Goal: Task Accomplishment & Management: Complete application form

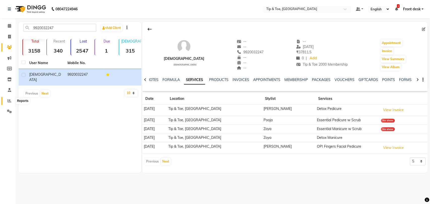
drag, startPoint x: 0, startPoint y: 0, endPoint x: 8, endPoint y: 102, distance: 102.6
click at [8, 102] on icon at bounding box center [10, 101] width 4 height 4
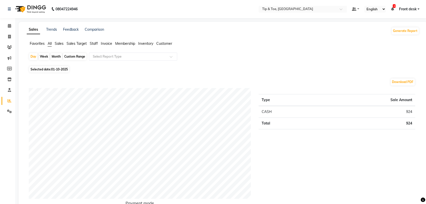
click at [69, 43] on span "Sales Target" at bounding box center [76, 43] width 20 height 5
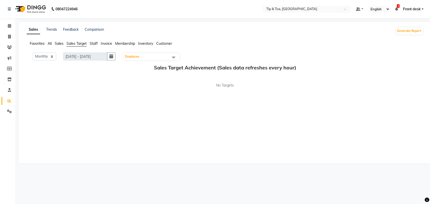
click at [94, 44] on span "Staff" at bounding box center [94, 43] width 8 height 5
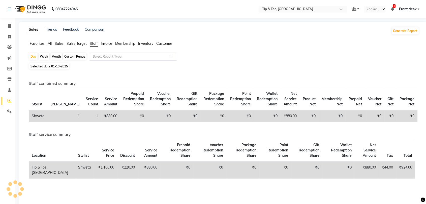
click at [107, 44] on span "Invoice" at bounding box center [106, 43] width 11 height 5
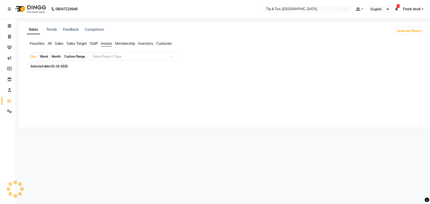
click at [58, 45] on span "Sales" at bounding box center [59, 43] width 9 height 5
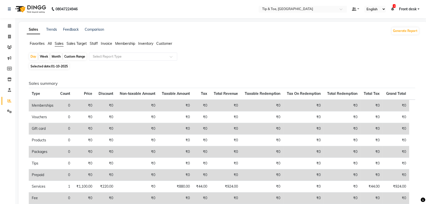
click at [56, 64] on span "01-10-2025" at bounding box center [59, 66] width 17 height 4
select select "10"
select select "2025"
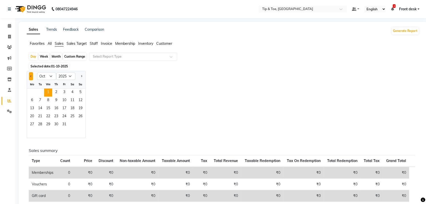
click at [31, 77] on span "Previous month" at bounding box center [31, 76] width 2 height 2
click at [31, 77] on button "Previous month" at bounding box center [31, 76] width 4 height 8
select select "6"
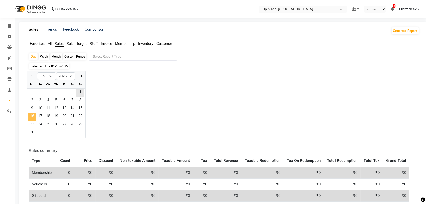
click at [35, 115] on span "16" at bounding box center [32, 117] width 8 height 8
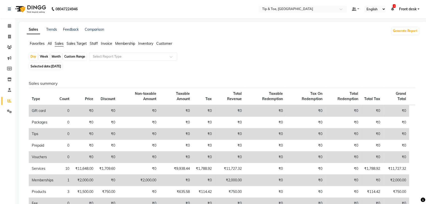
drag, startPoint x: 72, startPoint y: 56, endPoint x: 66, endPoint y: 61, distance: 7.8
click at [72, 57] on div "Custom Range" at bounding box center [74, 56] width 23 height 7
select select "6"
select select "2025"
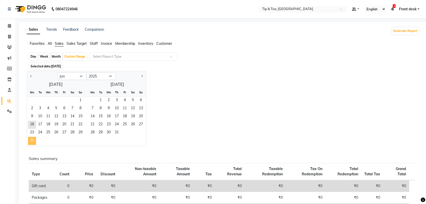
click at [28, 140] on span "30" at bounding box center [32, 141] width 8 height 8
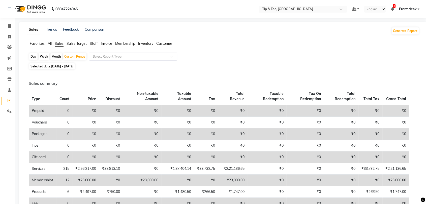
click at [93, 42] on span "Staff" at bounding box center [94, 43] width 8 height 5
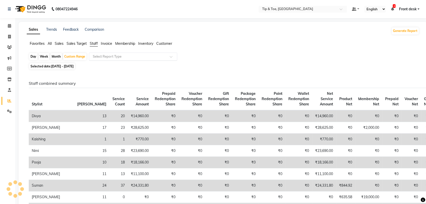
click at [98, 55] on input "text" at bounding box center [128, 56] width 73 height 5
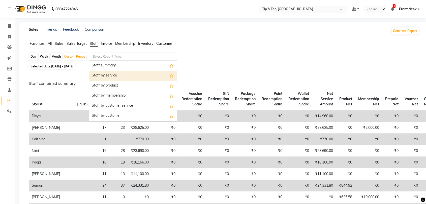
click at [110, 74] on div "Staff by service" at bounding box center [133, 76] width 88 height 10
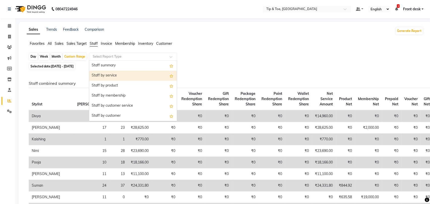
select select "full_report"
select select "csv"
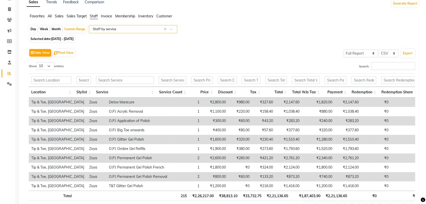
scroll to position [60, 0]
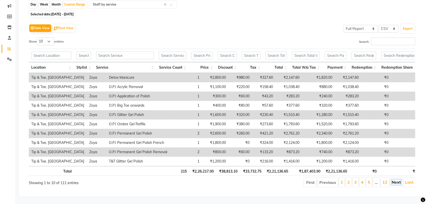
click at [396, 180] on link "Next" at bounding box center [395, 182] width 9 height 5
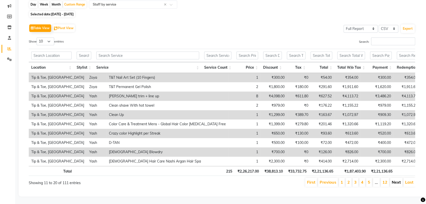
click at [394, 180] on link "Next" at bounding box center [395, 182] width 9 height 5
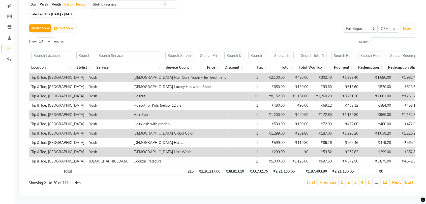
click at [394, 180] on link "Next" at bounding box center [395, 182] width 9 height 5
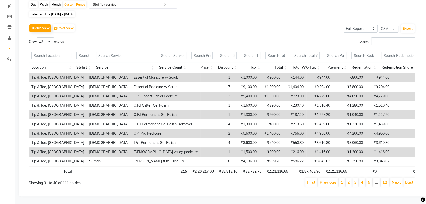
click at [394, 180] on link "Next" at bounding box center [395, 182] width 9 height 5
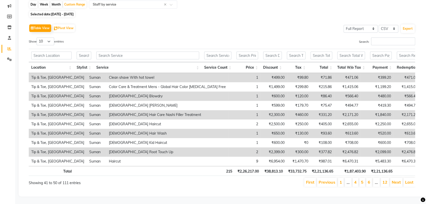
click at [394, 180] on link "Next" at bounding box center [395, 182] width 9 height 5
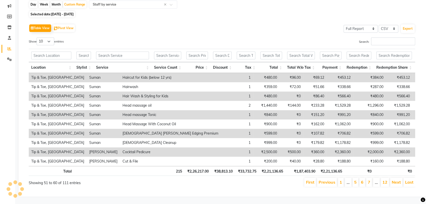
click at [394, 180] on link "Next" at bounding box center [395, 182] width 9 height 5
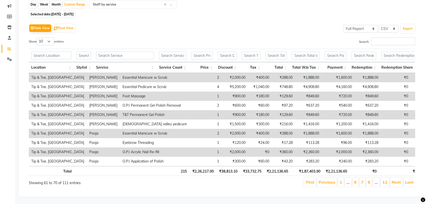
click at [394, 180] on link "Next" at bounding box center [395, 182] width 9 height 5
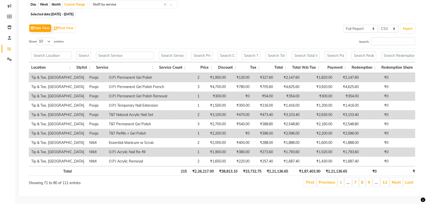
click at [394, 180] on link "Next" at bounding box center [395, 182] width 9 height 5
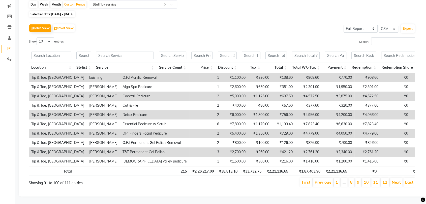
click at [394, 180] on link "Next" at bounding box center [395, 182] width 9 height 5
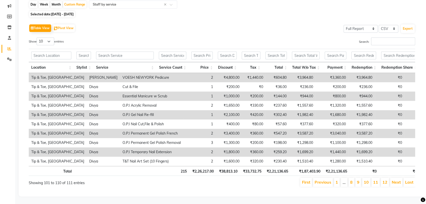
click at [394, 180] on link "Next" at bounding box center [395, 182] width 9 height 5
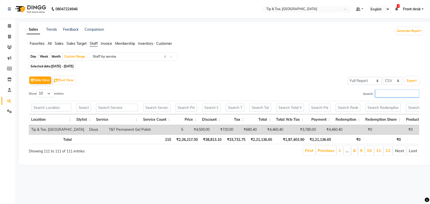
click at [377, 94] on input "Search:" at bounding box center [397, 94] width 44 height 8
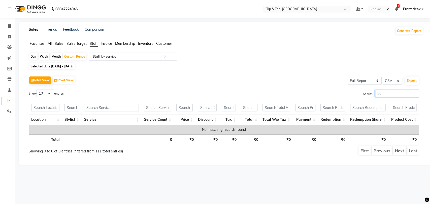
type input "b"
type input "co["
click at [75, 69] on span "Selected date: [DATE] - [DATE]" at bounding box center [52, 66] width 46 height 6
select select "6"
select select "2025"
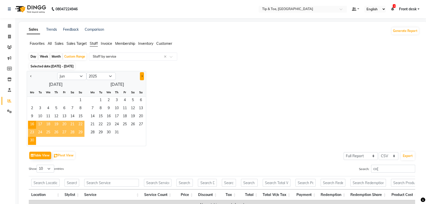
click at [142, 76] on span "Next month" at bounding box center [142, 76] width 2 height 2
select select "7"
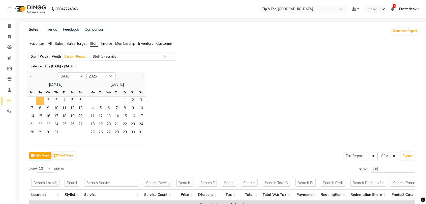
click at [43, 101] on span "1" at bounding box center [40, 101] width 8 height 8
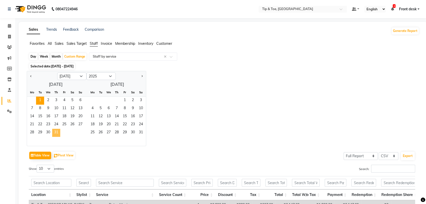
click at [58, 129] on span "31" at bounding box center [56, 133] width 8 height 8
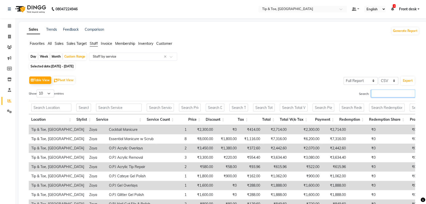
click at [376, 90] on input "Search:" at bounding box center [393, 94] width 44 height 8
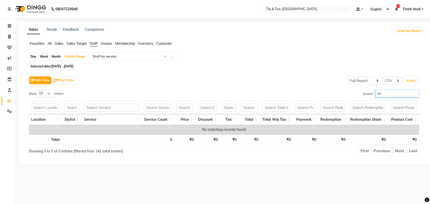
type input "b"
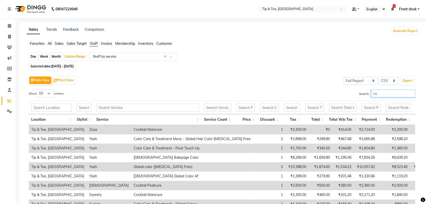
type input "c"
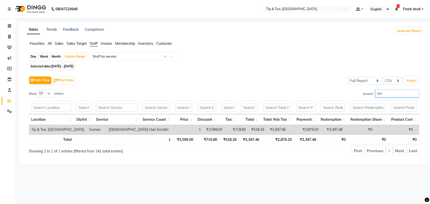
type input "kera"
click at [415, 93] on input "kera" at bounding box center [397, 94] width 44 height 8
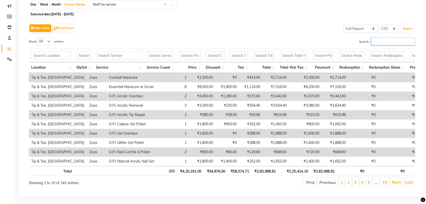
scroll to position [60, 0]
click at [395, 180] on link "Next" at bounding box center [395, 182] width 9 height 5
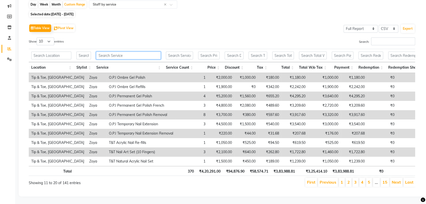
click at [128, 52] on input "text" at bounding box center [128, 56] width 64 height 8
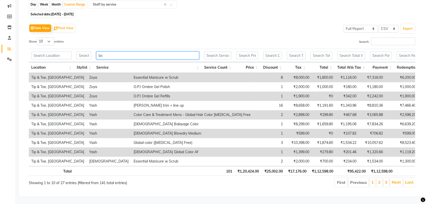
scroll to position [0, 0]
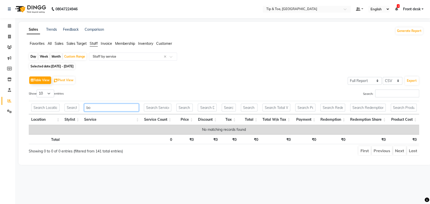
type input "b"
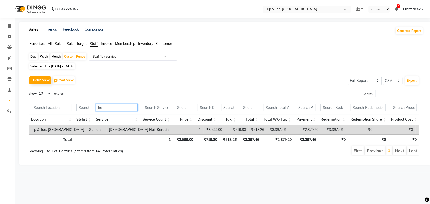
type input "k"
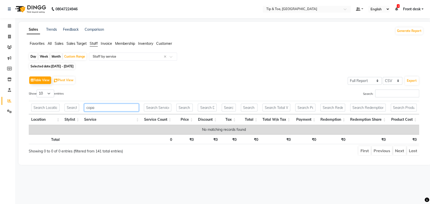
type input "copa"
click at [66, 67] on span "[DATE] - [DATE]" at bounding box center [62, 66] width 22 height 4
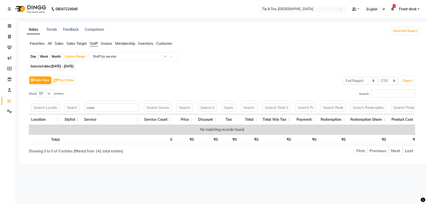
select select "7"
select select "2025"
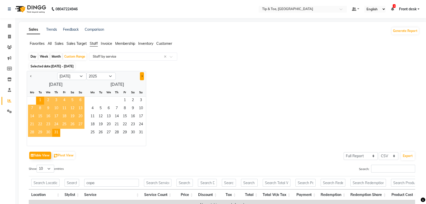
click at [143, 77] on button "Next month" at bounding box center [142, 76] width 4 height 8
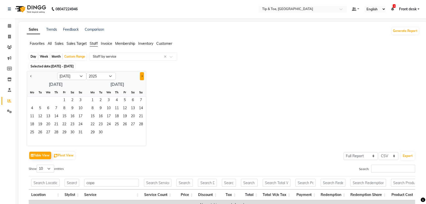
select select "8"
click at [62, 100] on span "1" at bounding box center [64, 101] width 8 height 8
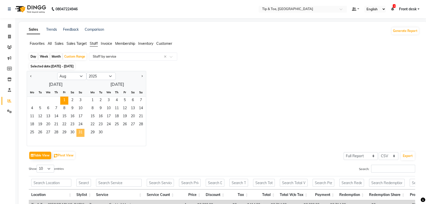
click at [79, 134] on span "31" at bounding box center [80, 133] width 8 height 8
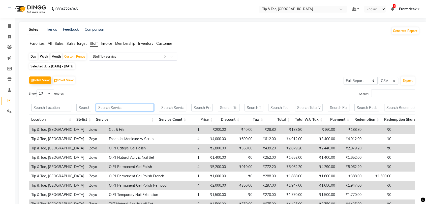
click at [121, 110] on input "text" at bounding box center [125, 108] width 58 height 8
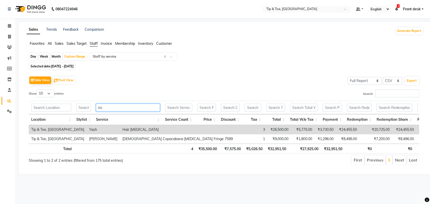
type input "b"
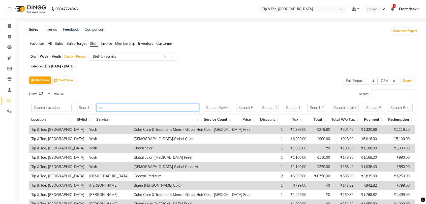
type input "c"
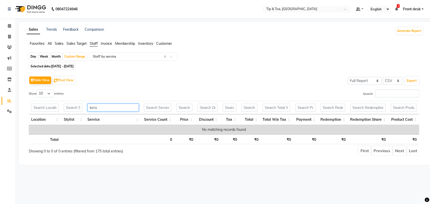
type input "kera"
click at [74, 66] on span "[DATE] - [DATE]" at bounding box center [62, 66] width 22 height 4
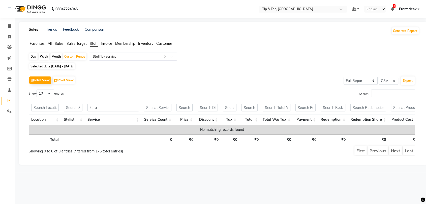
select select "8"
select select "2025"
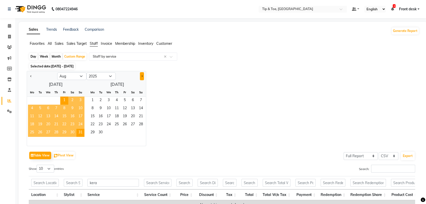
click at [140, 75] on button "Next month" at bounding box center [142, 76] width 4 height 8
select select "9"
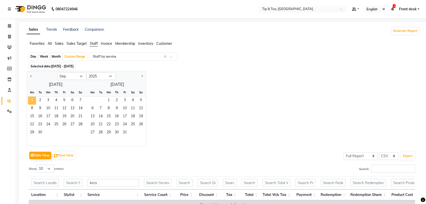
click at [35, 98] on span "1" at bounding box center [32, 101] width 8 height 8
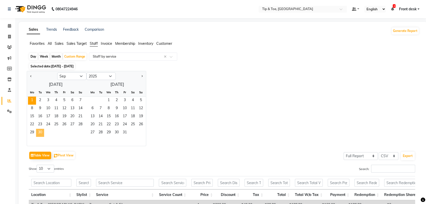
click at [42, 134] on span "30" at bounding box center [40, 133] width 8 height 8
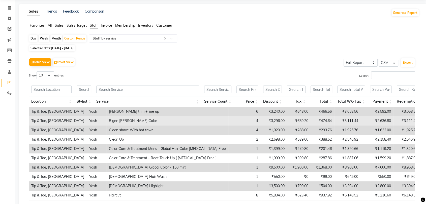
scroll to position [28, 0]
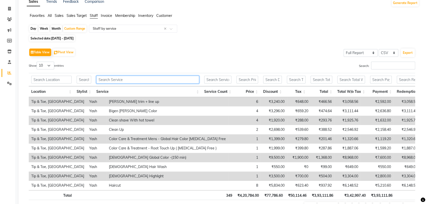
click at [112, 79] on input "text" at bounding box center [147, 80] width 103 height 8
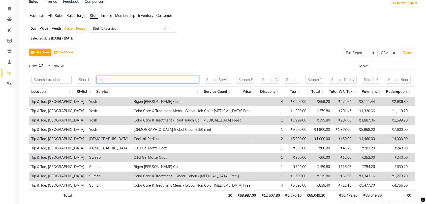
type input "copa"
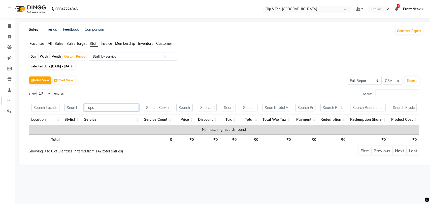
click at [109, 109] on input "copa" at bounding box center [111, 108] width 55 height 8
type input "k"
type input "boto"
click at [65, 67] on span "[DATE] - [DATE]" at bounding box center [62, 66] width 22 height 4
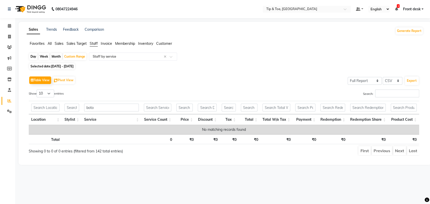
select select "9"
select select "2025"
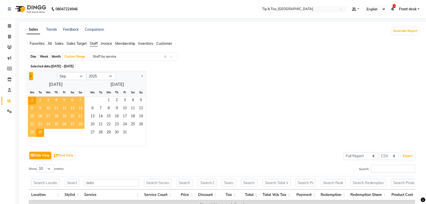
click at [29, 73] on button "Previous month" at bounding box center [31, 76] width 4 height 8
select select "8"
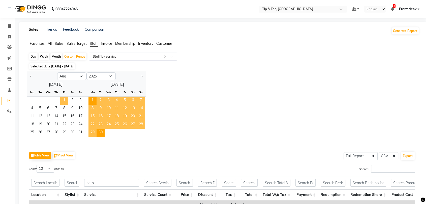
click at [63, 97] on span "1" at bounding box center [64, 101] width 8 height 8
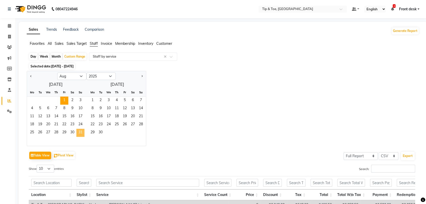
click at [83, 130] on span "31" at bounding box center [80, 133] width 8 height 8
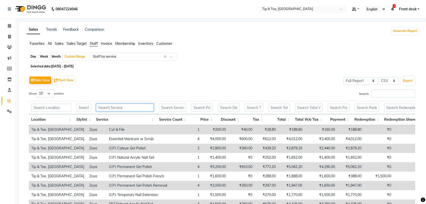
click at [106, 109] on input "text" at bounding box center [125, 108] width 58 height 8
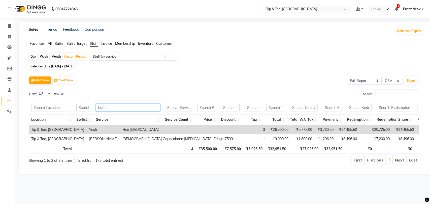
click at [121, 108] on input "boto" at bounding box center [128, 108] width 64 height 8
type input "b"
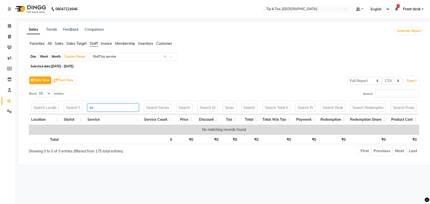
type input "k"
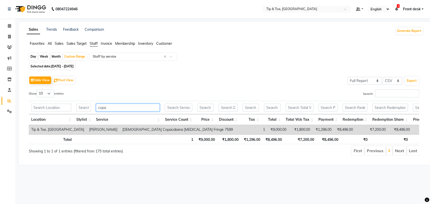
type input "copa"
click at [8, 33] on link "Invoice" at bounding box center [8, 37] width 12 height 8
select select "service"
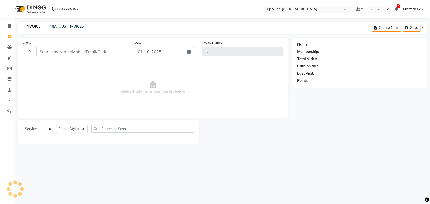
type input "1212"
select select "5942"
click at [52, 51] on input "Client" at bounding box center [81, 52] width 91 height 10
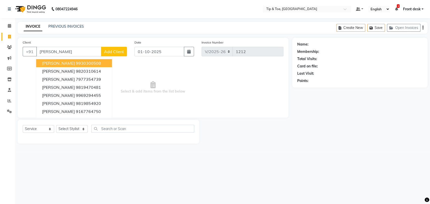
click at [53, 62] on span "[PERSON_NAME]" at bounding box center [58, 63] width 32 height 5
type input "9930300508"
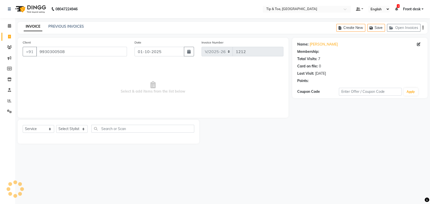
select select "1: Object"
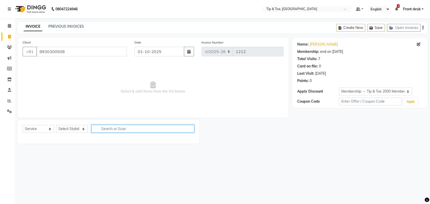
click at [106, 131] on input "text" at bounding box center [142, 129] width 103 height 8
click at [73, 131] on select "Select Stylist [PERSON_NAME] Front desk [PERSON_NAME] [PERSON_NAME] [PERSON_NAM…" at bounding box center [71, 129] width 31 height 8
select select "83790"
click at [56, 125] on select "Select Stylist [PERSON_NAME] Front desk [PERSON_NAME] [PERSON_NAME] [PERSON_NAM…" at bounding box center [71, 129] width 31 height 8
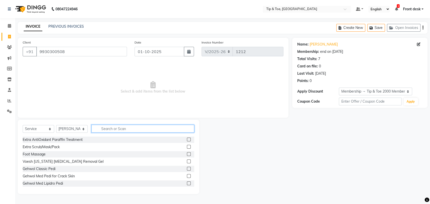
click at [104, 127] on input "text" at bounding box center [142, 129] width 103 height 8
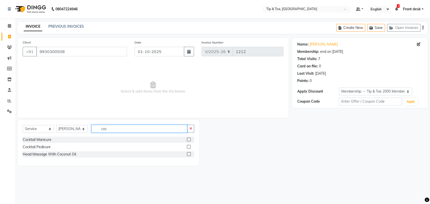
type input "coc"
click at [189, 146] on label at bounding box center [189, 147] width 4 height 4
click at [189, 146] on input "checkbox" at bounding box center [188, 147] width 3 height 3
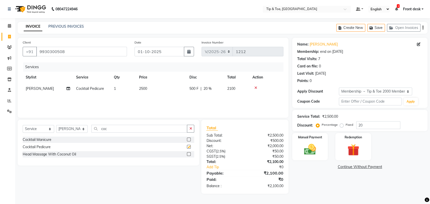
checkbox input "false"
click at [105, 128] on input "coc" at bounding box center [139, 129] width 96 height 8
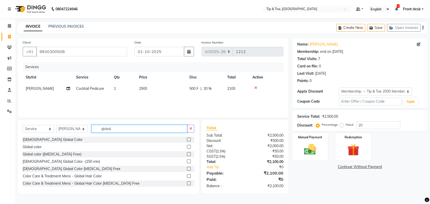
type input "global"
click at [187, 153] on label at bounding box center [189, 154] width 4 height 4
click at [187, 153] on input "checkbox" at bounding box center [188, 154] width 3 height 3
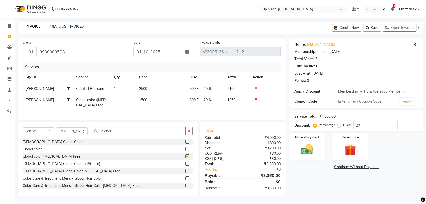
checkbox input "false"
click at [146, 99] on span "1500" at bounding box center [143, 100] width 8 height 5
select select "83790"
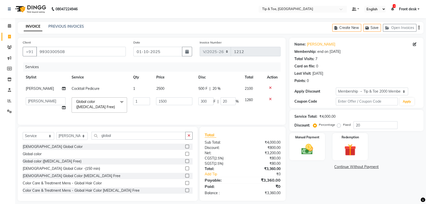
click at [146, 99] on input "1" at bounding box center [141, 101] width 17 height 8
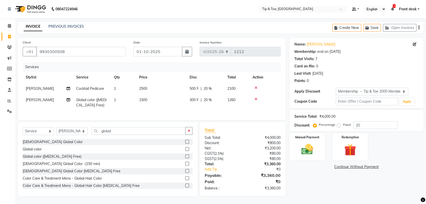
click at [158, 104] on td "1500" at bounding box center [161, 102] width 50 height 17
select select "83790"
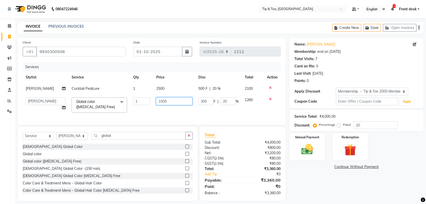
click at [157, 103] on input "1500" at bounding box center [174, 101] width 36 height 8
type input "1599"
click at [170, 119] on div "Services Stylist Service Qty Price Disc Total Action [PERSON_NAME] Cocktail Ped…" at bounding box center [152, 90] width 258 height 57
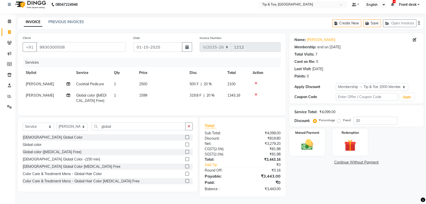
scroll to position [9, 0]
drag, startPoint x: 6, startPoint y: 17, endPoint x: 260, endPoint y: 39, distance: 255.7
click at [6, 18] on span at bounding box center [9, 21] width 9 height 6
click at [129, 95] on td "1" at bounding box center [123, 98] width 25 height 17
select select "83790"
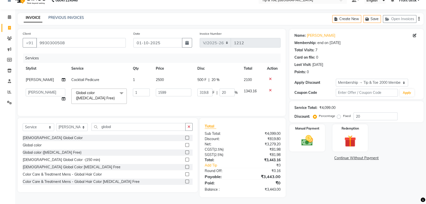
click at [163, 96] on td "1599" at bounding box center [174, 96] width 42 height 21
click at [163, 95] on input "1599" at bounding box center [174, 93] width 36 height 8
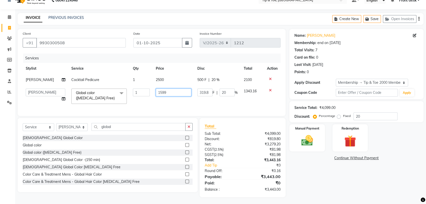
click at [163, 95] on input "1599" at bounding box center [174, 93] width 36 height 8
type input "1299"
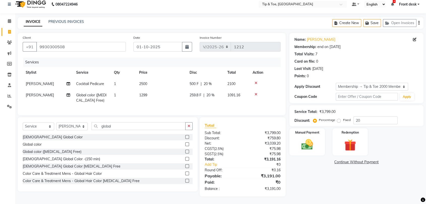
click at [172, 101] on td "1299" at bounding box center [161, 98] width 50 height 17
select select "83790"
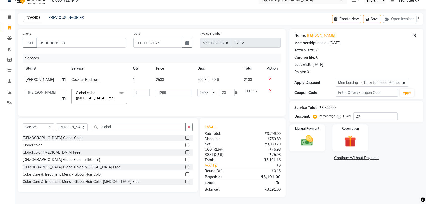
click at [212, 74] on th "Disc" at bounding box center [217, 68] width 46 height 11
click at [215, 81] on span "20 %" at bounding box center [215, 79] width 8 height 5
select select "83790"
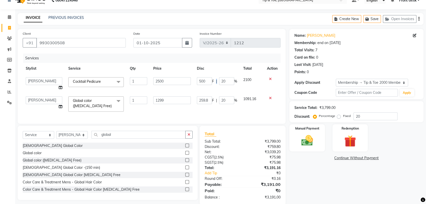
click at [215, 81] on div "500 F | 20 %" at bounding box center [217, 81] width 40 height 8
click at [220, 82] on input "20" at bounding box center [226, 81] width 15 height 8
type input "30"
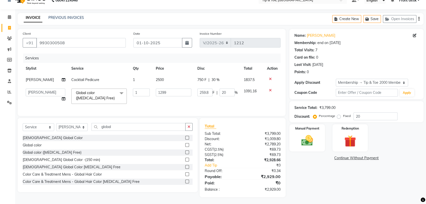
click at [231, 93] on tbody "[PERSON_NAME] Cocktail Pedicure 1 2500 750 F | 30 % 1837.5 [PERSON_NAME] Front …" at bounding box center [152, 90] width 258 height 33
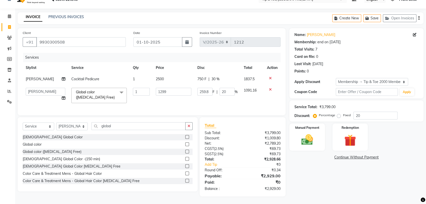
scroll to position [14, 0]
click at [224, 102] on div "Services Stylist Service Qty Price Disc Total Action [PERSON_NAME] Cocktail Ped…" at bounding box center [152, 81] width 258 height 57
click at [206, 99] on td "259.8 F | 20 %" at bounding box center [217, 95] width 46 height 21
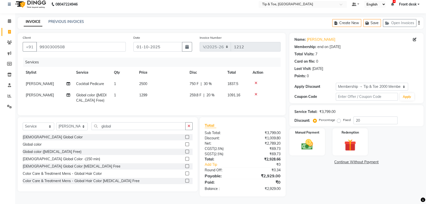
click at [158, 90] on td "1299" at bounding box center [161, 98] width 50 height 17
select select "83790"
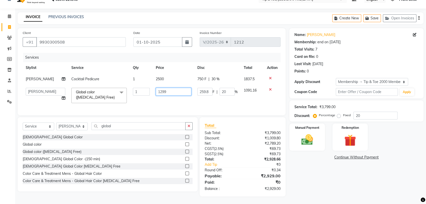
click at [158, 88] on input "1299" at bounding box center [174, 92] width 36 height 8
type input "1200"
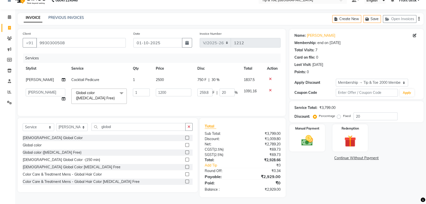
click at [157, 101] on td "1200" at bounding box center [174, 96] width 42 height 21
select select "83790"
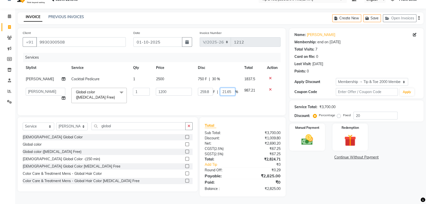
click at [222, 88] on input "21.65" at bounding box center [227, 92] width 15 height 8
click at [226, 88] on input "21.65" at bounding box center [227, 92] width 15 height 8
type input "20"
click at [223, 100] on td "259.8 F | 20 %" at bounding box center [218, 95] width 46 height 21
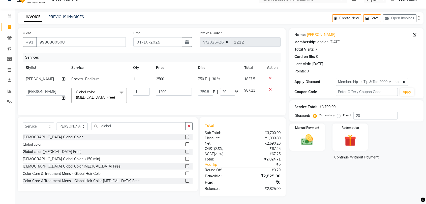
select select "83790"
click at [222, 100] on td "240 F | 20 %" at bounding box center [218, 95] width 46 height 21
click at [33, 77] on span "[PERSON_NAME]" at bounding box center [40, 79] width 28 height 5
select select "83790"
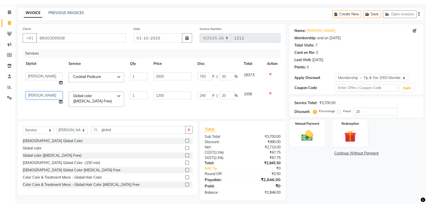
click at [34, 92] on select "[PERSON_NAME] Front desk [PERSON_NAME] [PERSON_NAME] [PERSON_NAME] shweta [PERS…" at bounding box center [44, 96] width 37 height 8
select select "68799"
click at [199, 110] on td "240 F | 20 %" at bounding box center [217, 99] width 46 height 21
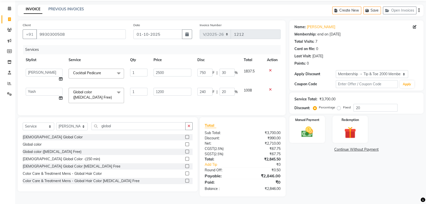
scroll to position [21, 0]
click at [309, 125] on img at bounding box center [307, 132] width 20 height 14
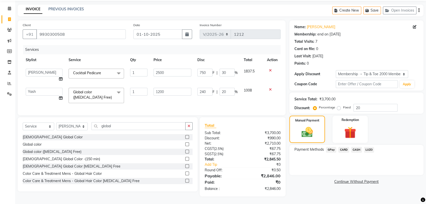
click at [357, 147] on span "CASH" at bounding box center [356, 150] width 11 height 6
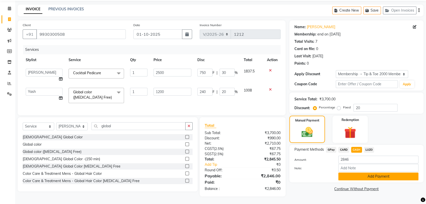
click at [376, 175] on button "Add Payment" at bounding box center [378, 177] width 80 height 8
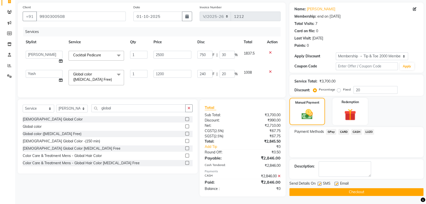
scroll to position [39, 0]
click at [342, 188] on button "Checkout" at bounding box center [356, 192] width 134 height 8
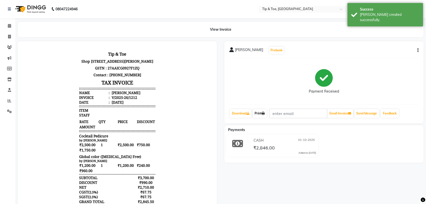
click at [262, 115] on link "Print" at bounding box center [259, 113] width 14 height 9
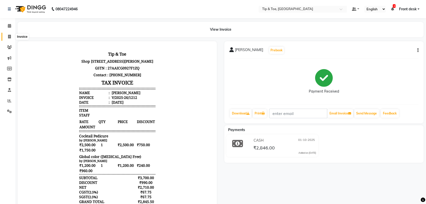
click at [8, 36] on icon at bounding box center [9, 37] width 3 height 4
select select "service"
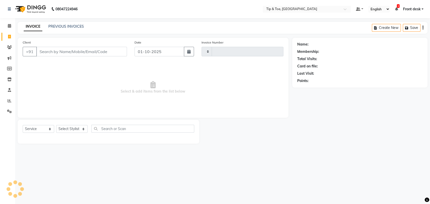
type input "1213"
select select "5942"
click at [58, 51] on input "Client" at bounding box center [81, 52] width 91 height 10
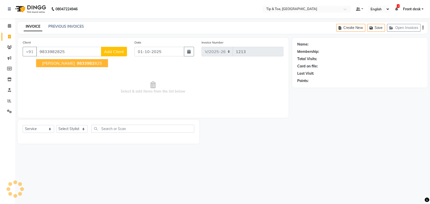
type input "9833982825"
select select "1: Object"
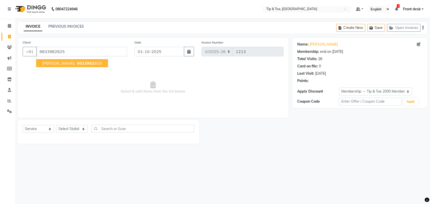
click at [51, 67] on button "[PERSON_NAME] 9833982 825" at bounding box center [72, 63] width 72 height 8
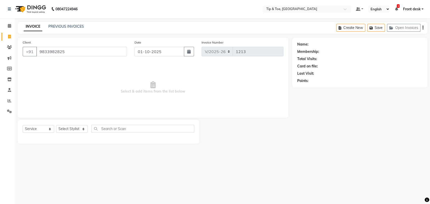
select select "1: Object"
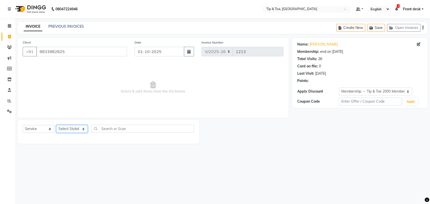
click at [67, 128] on select "Select Stylist [PERSON_NAME] Front desk [PERSON_NAME] [PERSON_NAME] [PERSON_NAM…" at bounding box center [71, 129] width 31 height 8
select select "92858"
click at [56, 125] on select "Select Stylist [PERSON_NAME] Front desk [PERSON_NAME] [PERSON_NAME] [PERSON_NAM…" at bounding box center [71, 129] width 31 height 8
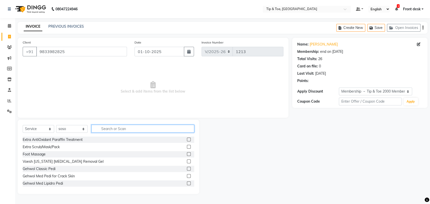
click at [105, 130] on input "text" at bounding box center [142, 129] width 103 height 8
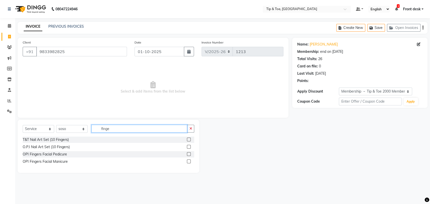
type input "finge"
click at [189, 155] on label at bounding box center [189, 154] width 4 height 4
click at [189, 155] on input "checkbox" at bounding box center [188, 154] width 3 height 3
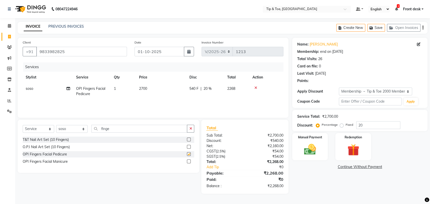
checkbox input "false"
click at [315, 147] on img at bounding box center [310, 150] width 20 height 14
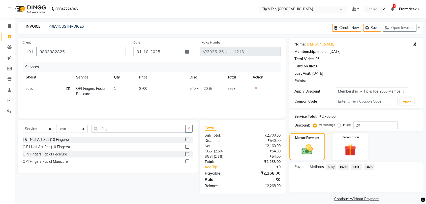
click at [332, 168] on span "GPay" at bounding box center [331, 167] width 10 height 6
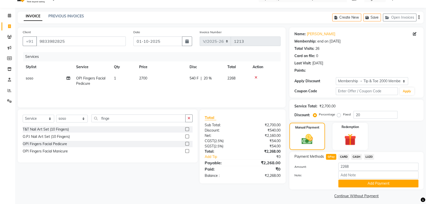
scroll to position [13, 0]
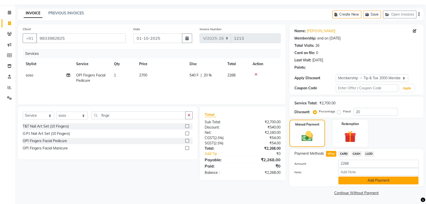
click at [376, 178] on button "Add Payment" at bounding box center [378, 181] width 80 height 8
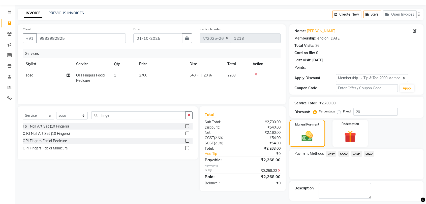
scroll to position [34, 0]
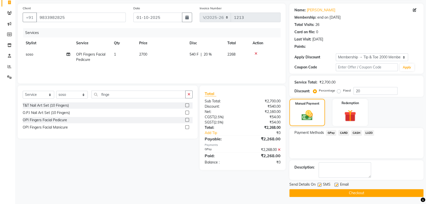
click at [359, 192] on button "Checkout" at bounding box center [356, 193] width 134 height 8
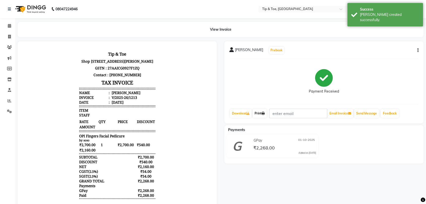
click at [259, 113] on link "Print" at bounding box center [259, 113] width 14 height 9
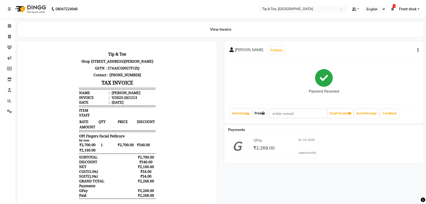
click at [258, 112] on link "Print" at bounding box center [259, 113] width 14 height 9
click at [6, 38] on span at bounding box center [9, 37] width 9 height 6
select select "5942"
select select "service"
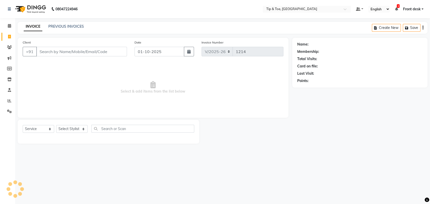
click at [71, 23] on div "INVOICE PREVIOUS INVOICES Create New Save" at bounding box center [223, 28] width 410 height 12
click at [80, 28] on link "PREVIOUS INVOICES" at bounding box center [66, 26] width 36 height 5
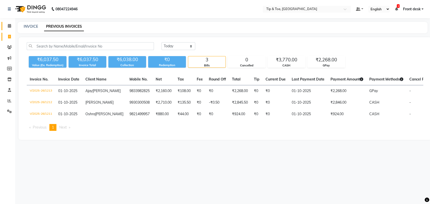
click at [10, 27] on icon at bounding box center [9, 26] width 3 height 4
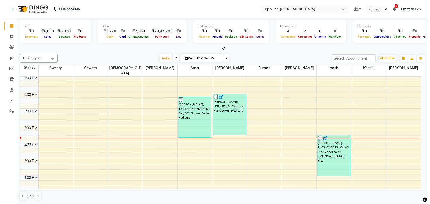
scroll to position [168, 0]
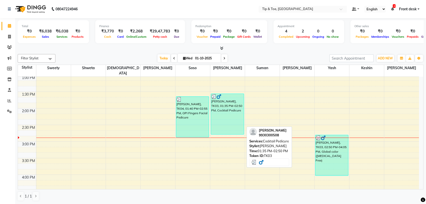
click at [214, 115] on div "[PERSON_NAME], TK03, 01:35 PM-02:50 PM, Cocktail Pedicure" at bounding box center [227, 114] width 33 height 41
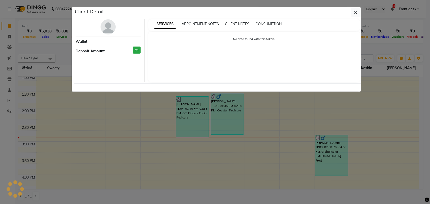
select select "3"
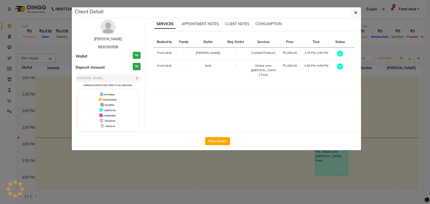
click at [254, 65] on div "Global color ([MEDICAL_DATA] Free)" at bounding box center [264, 70] width 26 height 14
copy div "Global color ([MEDICAL_DATA] Free)"
click at [352, 13] on button "button" at bounding box center [356, 13] width 10 height 10
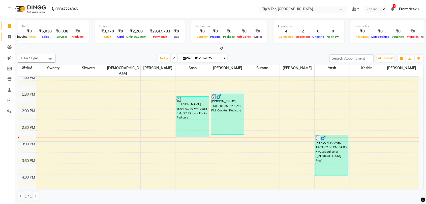
click at [8, 36] on icon at bounding box center [9, 37] width 3 height 4
select select "service"
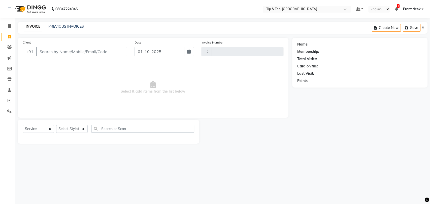
type input "1214"
select select "5942"
click at [53, 25] on link "PREVIOUS INVOICES" at bounding box center [66, 26] width 36 height 5
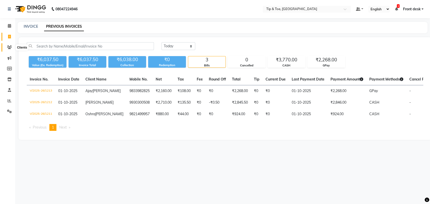
click at [13, 48] on span at bounding box center [9, 48] width 9 height 6
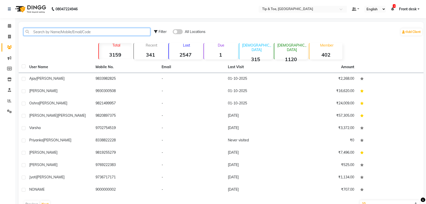
click at [42, 33] on input "text" at bounding box center [86, 32] width 127 height 8
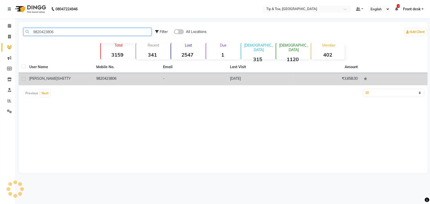
type input "9820423806"
click at [108, 77] on td "9820423806" at bounding box center [126, 79] width 67 height 12
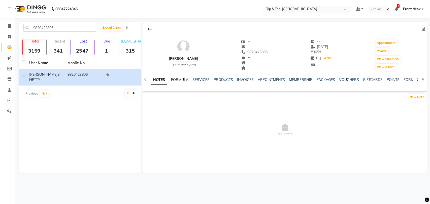
click at [184, 81] on link "FORMULA" at bounding box center [179, 80] width 17 height 5
click at [205, 82] on link "SERVICES" at bounding box center [200, 80] width 17 height 5
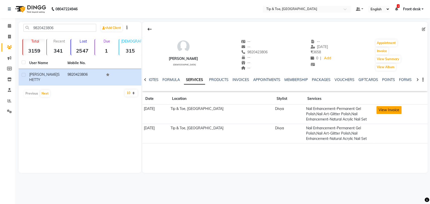
click at [387, 110] on button "View Invoice" at bounding box center [388, 110] width 25 height 8
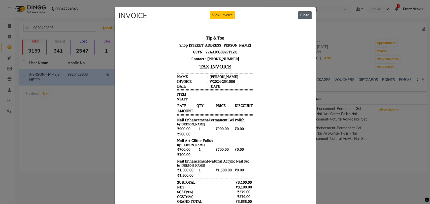
click at [306, 14] on button "Close" at bounding box center [305, 15] width 14 height 8
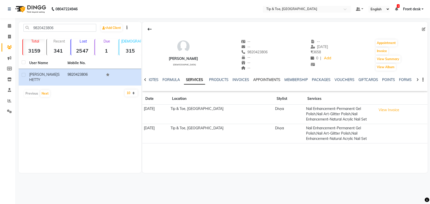
click at [265, 78] on link "APPOINTMENTS" at bounding box center [266, 80] width 27 height 5
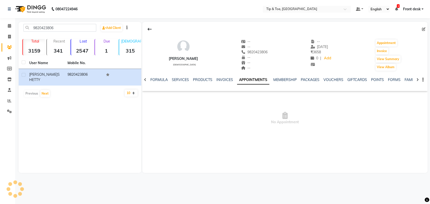
click at [286, 77] on div "NOTES FORMULA SERVICES PRODUCTS INVOICES APPOINTMENTS MEMBERSHIP PACKAGES VOUCH…" at bounding box center [284, 79] width 285 height 17
click at [285, 80] on link "MEMBERSHIP" at bounding box center [284, 80] width 23 height 5
